Goal: Task Accomplishment & Management: Manage account settings

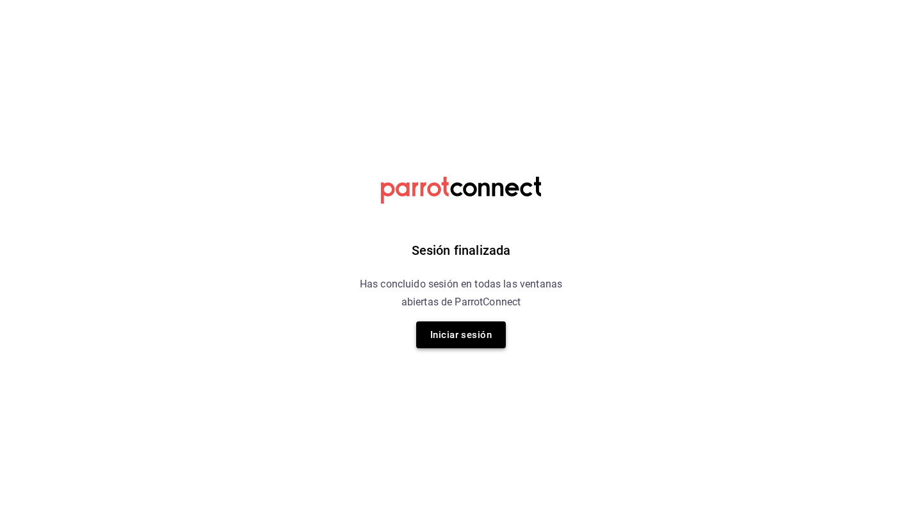
click at [476, 326] on button "Iniciar sesión" at bounding box center [461, 334] width 90 height 27
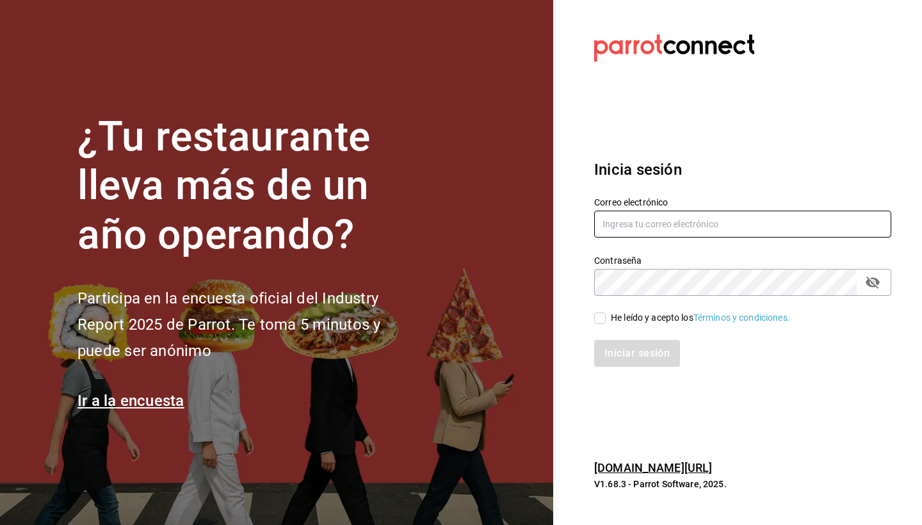
type input "[EMAIL_ADDRESS][DOMAIN_NAME]"
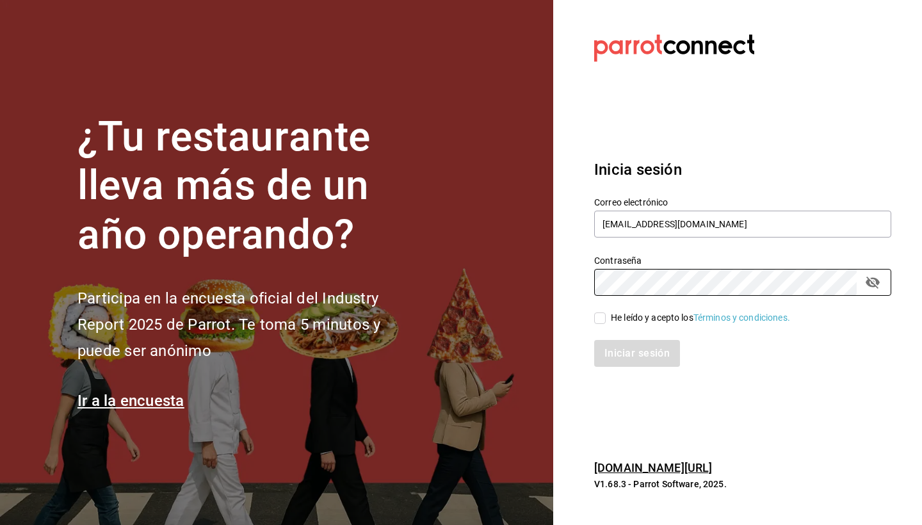
click at [600, 312] on input "He leído y acepto los Términos y condiciones." at bounding box center [600, 318] width 12 height 12
checkbox input "true"
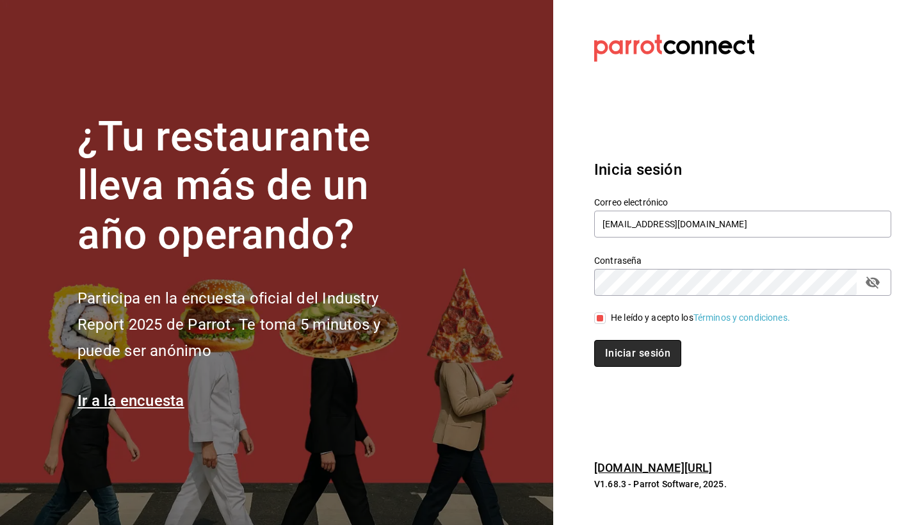
click at [631, 358] on button "Iniciar sesión" at bounding box center [637, 353] width 87 height 27
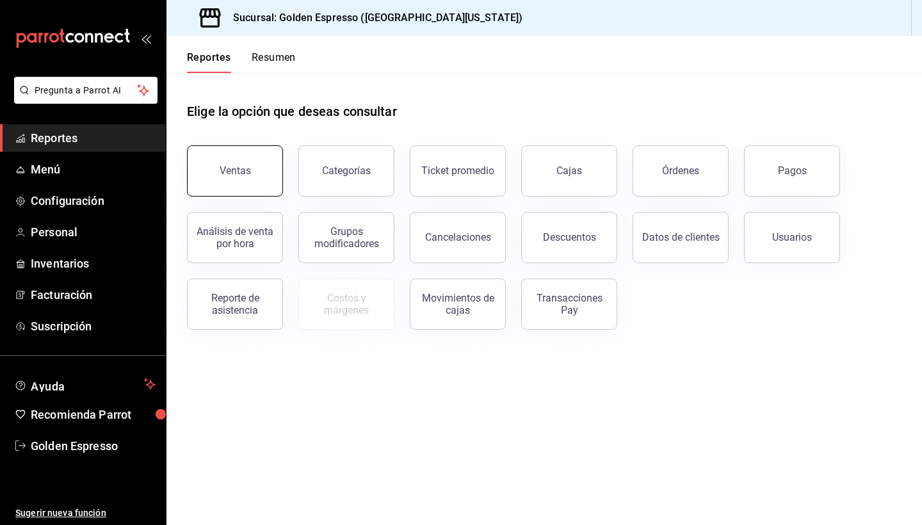
click at [230, 170] on div "Ventas" at bounding box center [235, 170] width 31 height 12
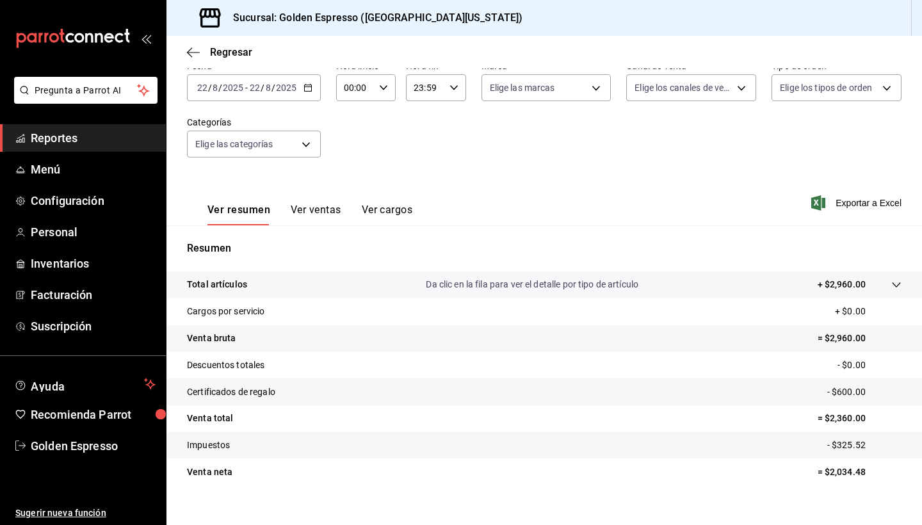
scroll to position [67, 0]
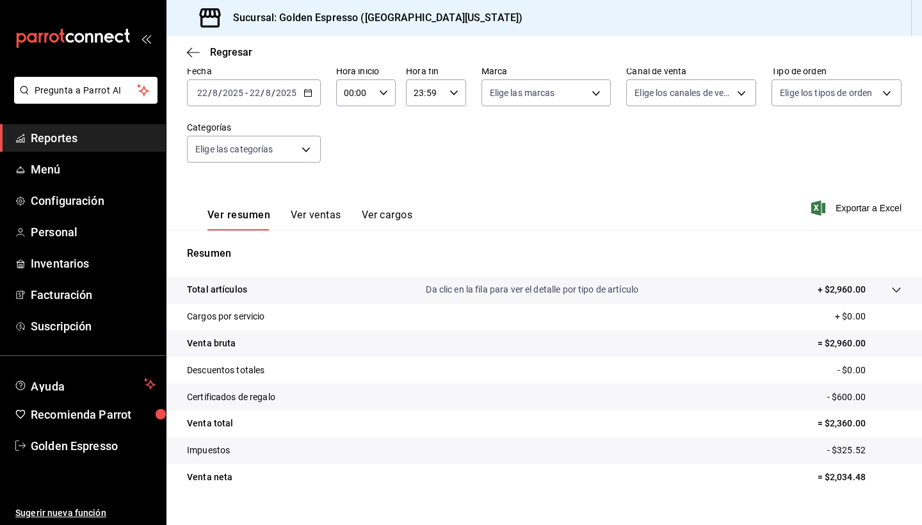
click at [377, 88] on div "00:00 Hora inicio" at bounding box center [366, 92] width 60 height 27
click at [352, 179] on span "15" at bounding box center [350, 173] width 10 height 10
click at [382, 184] on span "20" at bounding box center [380, 178] width 10 height 10
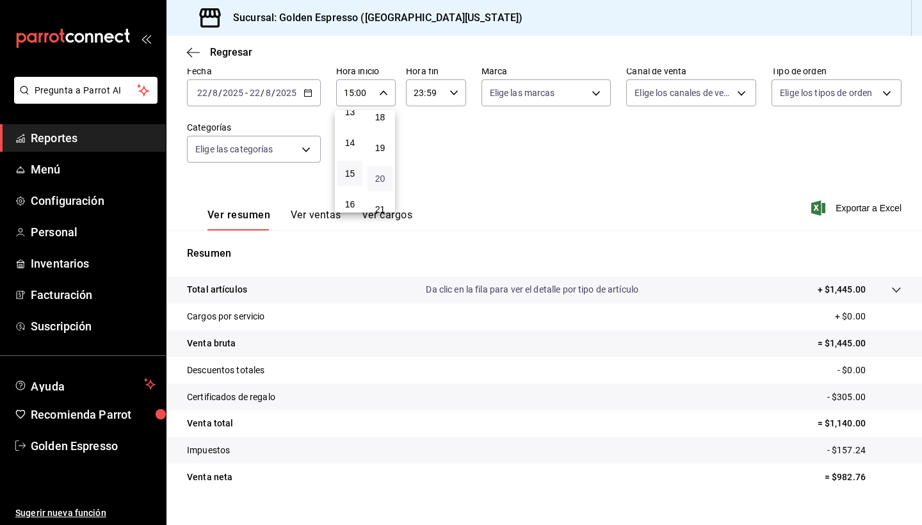
type input "15:20"
click at [500, 166] on div at bounding box center [461, 262] width 922 height 525
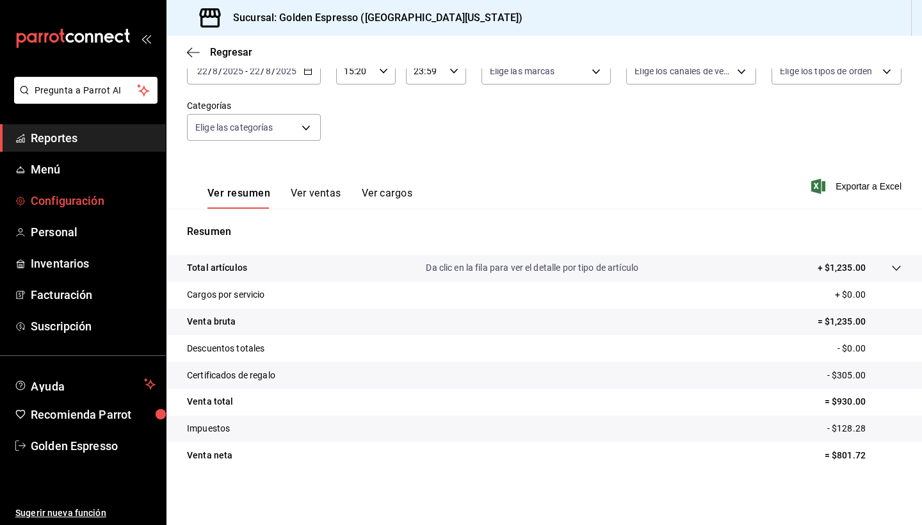
click at [69, 206] on span "Configuración" at bounding box center [93, 200] width 125 height 17
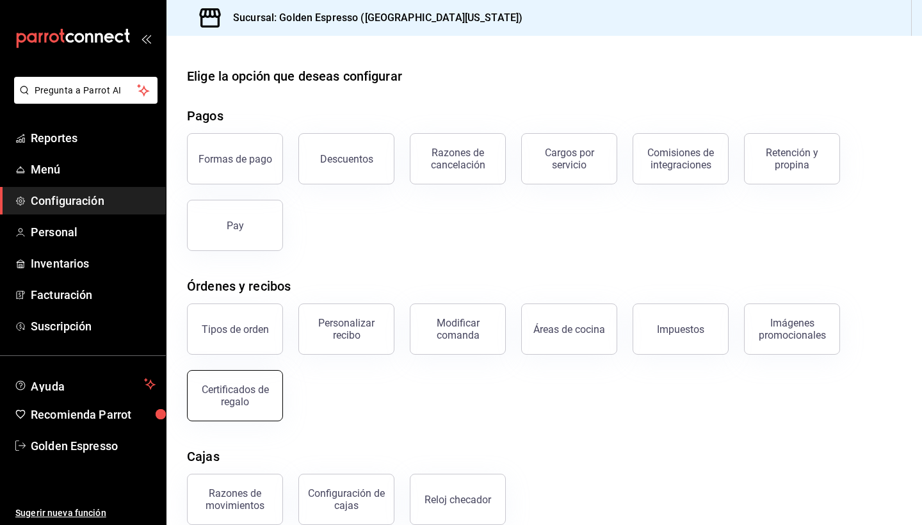
click at [239, 401] on div "Certificados de regalo" at bounding box center [234, 395] width 79 height 24
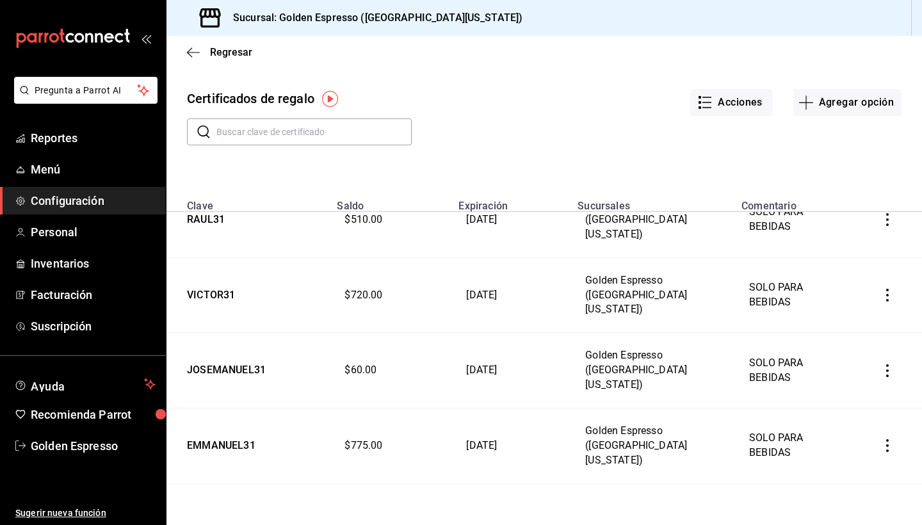
scroll to position [35, 0]
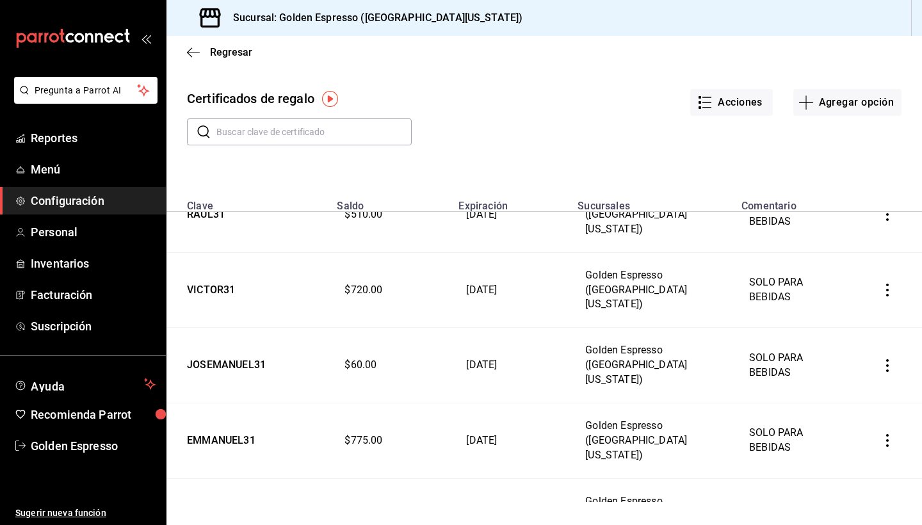
click at [889, 359] on icon "button" at bounding box center [887, 365] width 13 height 13
click at [870, 325] on span "Ver movimientos" at bounding box center [839, 325] width 84 height 10
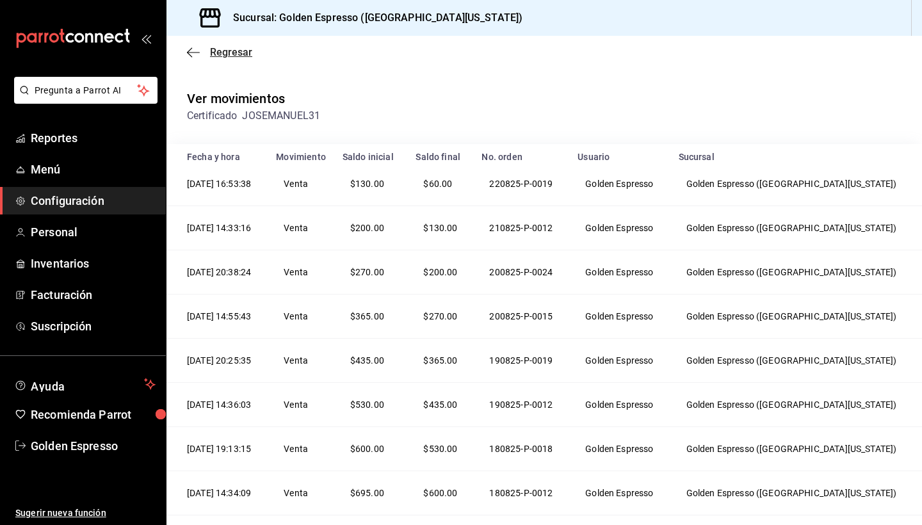
click at [191, 53] on icon "button" at bounding box center [193, 53] width 13 height 12
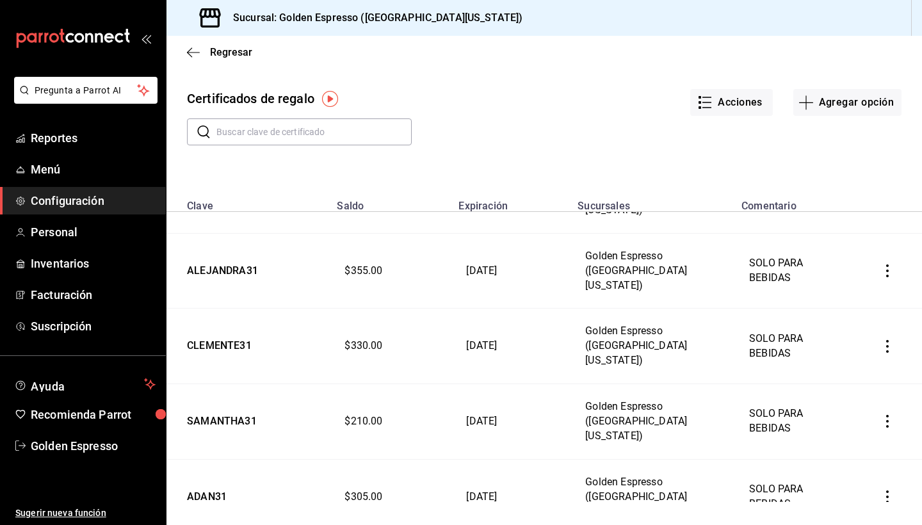
scroll to position [426, 0]
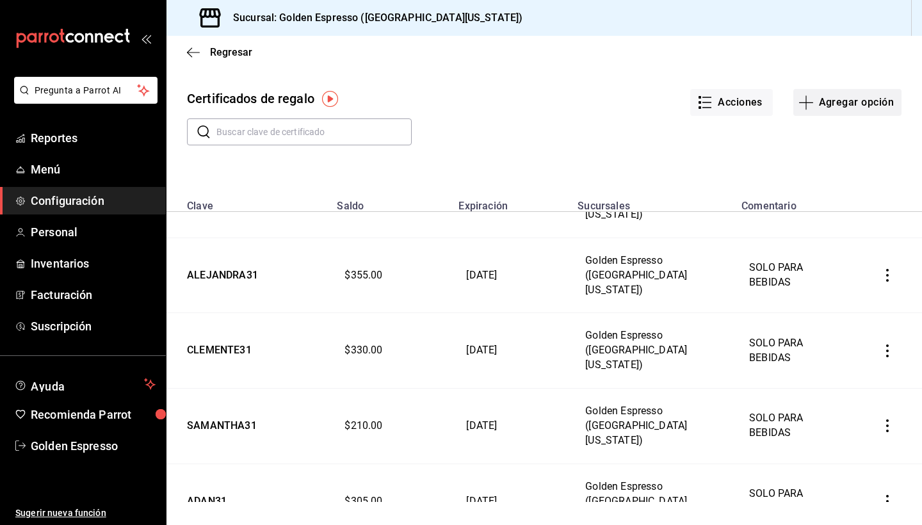
click at [822, 99] on button "Agregar opción" at bounding box center [847, 102] width 108 height 27
type input "$0.00"
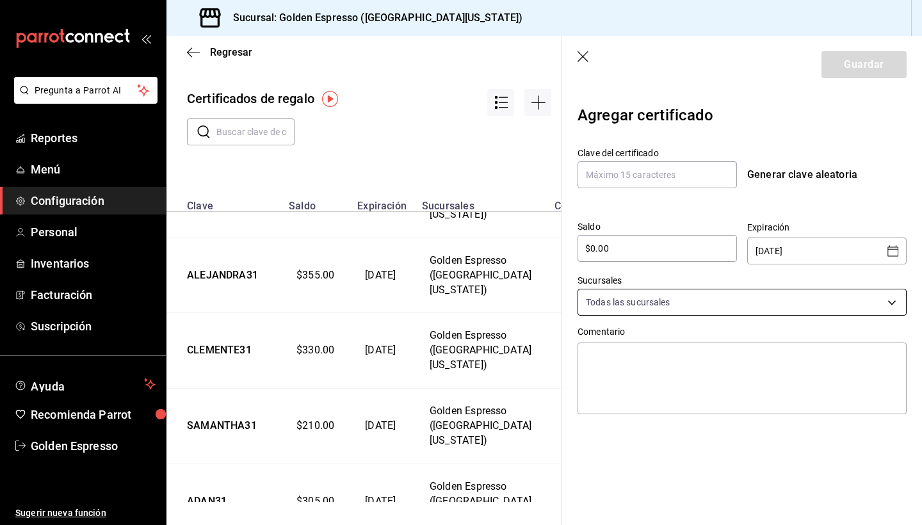
click at [773, 301] on body "Pregunta a Parrot AI Reportes Menú Configuración Personal Inventarios Facturaci…" at bounding box center [461, 262] width 922 height 525
click at [773, 301] on div at bounding box center [461, 262] width 922 height 525
click at [577, 52] on header "Guardar" at bounding box center [742, 65] width 360 height 58
click at [583, 56] on icon "button" at bounding box center [582, 56] width 11 height 11
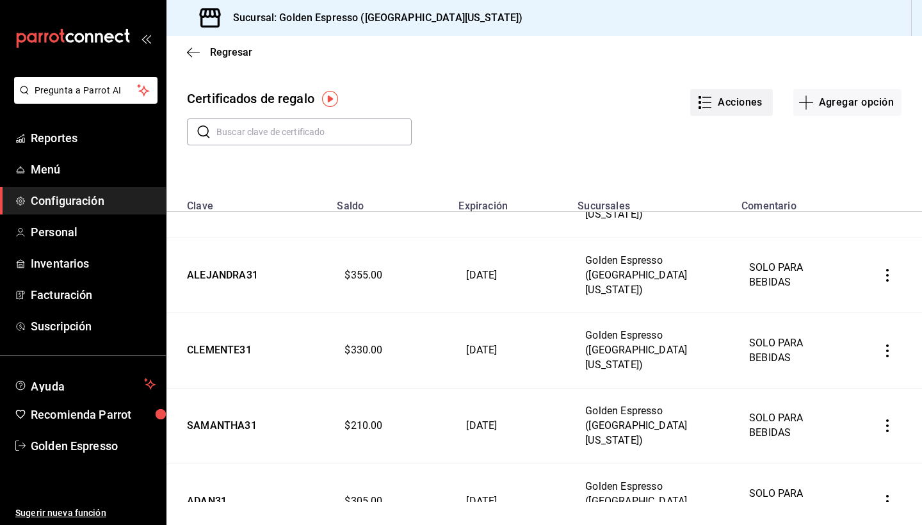
click at [729, 102] on button "Acciones" at bounding box center [731, 102] width 83 height 27
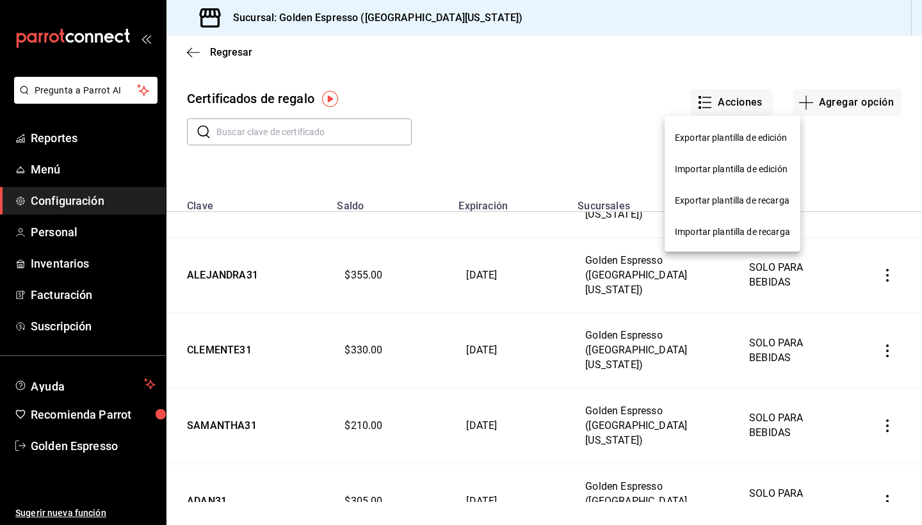
click at [577, 129] on div at bounding box center [461, 262] width 922 height 525
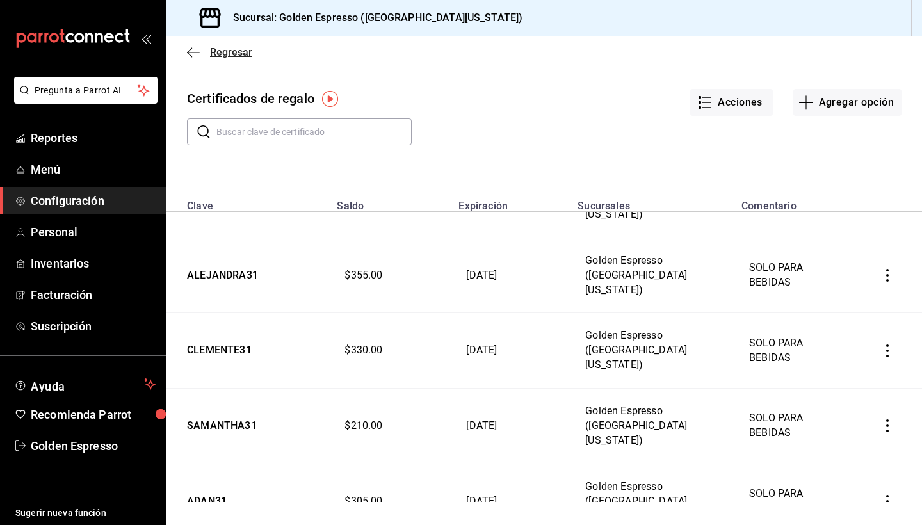
click at [196, 47] on icon "button" at bounding box center [193, 53] width 13 height 12
